Goal: Task Accomplishment & Management: Manage account settings

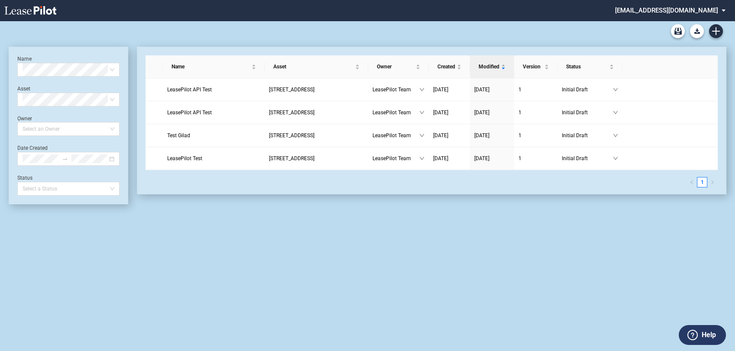
click at [713, 16] on md-select "[EMAIL_ADDRESS][DOMAIN_NAME] Change Password 2-Factor Authentication Admin Area…" at bounding box center [673, 9] width 119 height 19
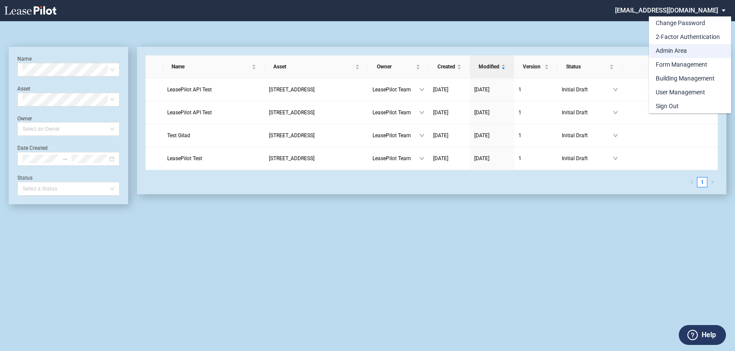
click at [677, 48] on div "Admin Area" at bounding box center [670, 51] width 31 height 9
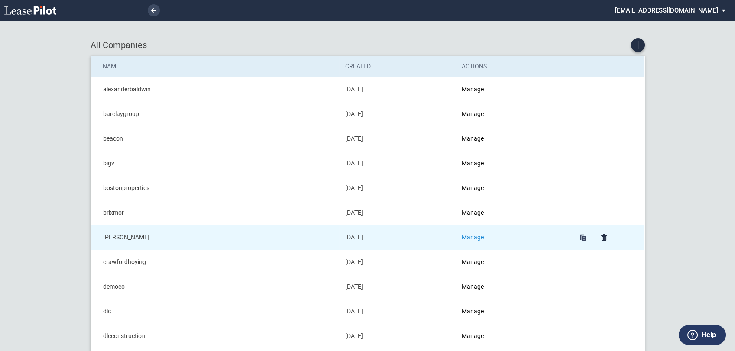
click at [481, 237] on link "Manage" at bounding box center [472, 237] width 22 height 7
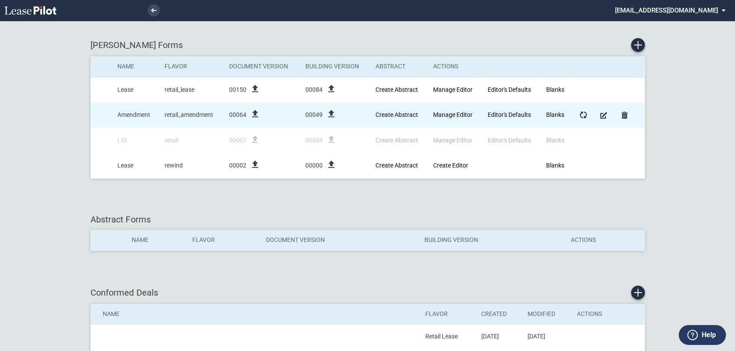
click at [257, 115] on icon "file_upload" at bounding box center [255, 114] width 10 height 10
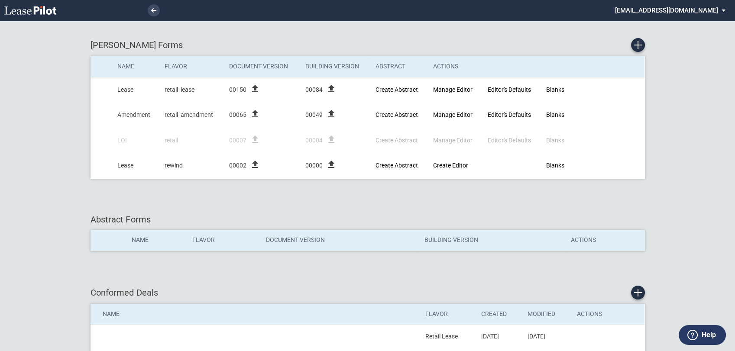
click at [692, 14] on md-select "[EMAIL_ADDRESS][DOMAIN_NAME] Change Password 2-Factor Authentication Admin Area…" at bounding box center [673, 9] width 119 height 19
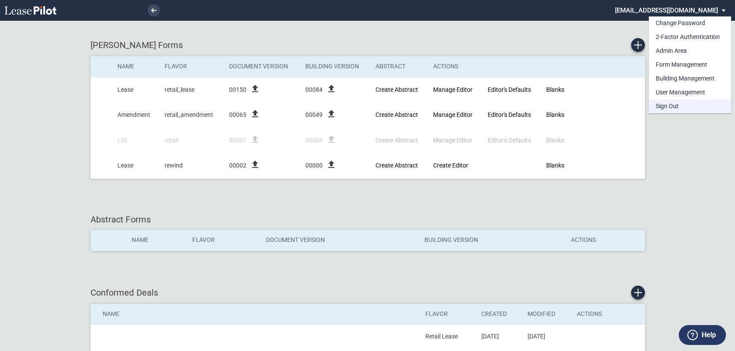
click at [678, 106] on div "Sign Out" at bounding box center [666, 106] width 23 height 9
